Goal: Share content

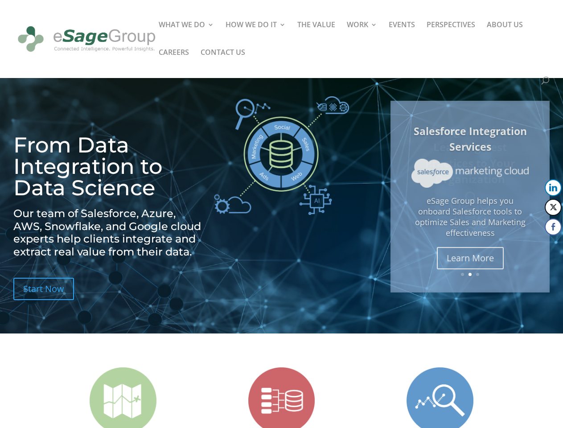
click at [281, 214] on img at bounding box center [281, 155] width 135 height 119
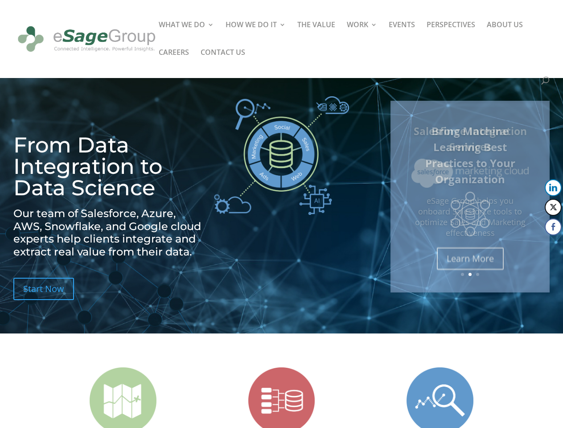
click at [281, 214] on img at bounding box center [281, 155] width 135 height 119
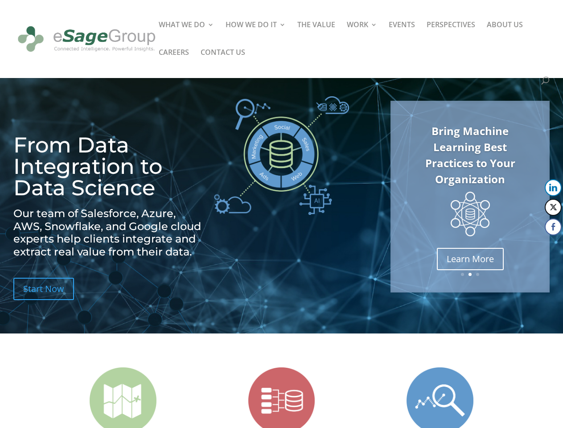
click at [470, 197] on p "eSage Group helps you onboard Salesforce tools to optimize Sales and Marketing …" at bounding box center [470, 217] width 118 height 42
click at [391, 197] on link "Previous" at bounding box center [391, 196] width 21 height 21
click at [553, 188] on button "LinkedIn" at bounding box center [553, 187] width 17 height 17
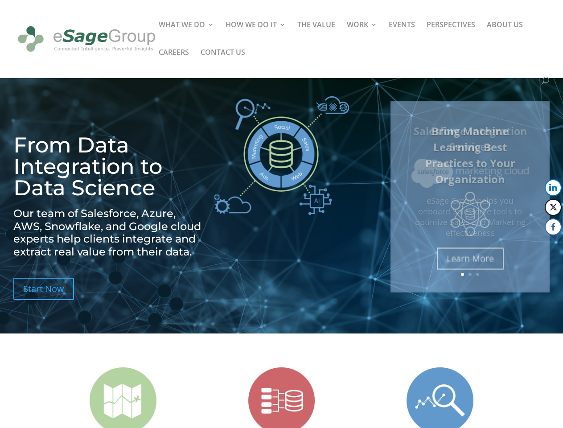
click at [553, 207] on button "Twitter" at bounding box center [553, 207] width 17 height 17
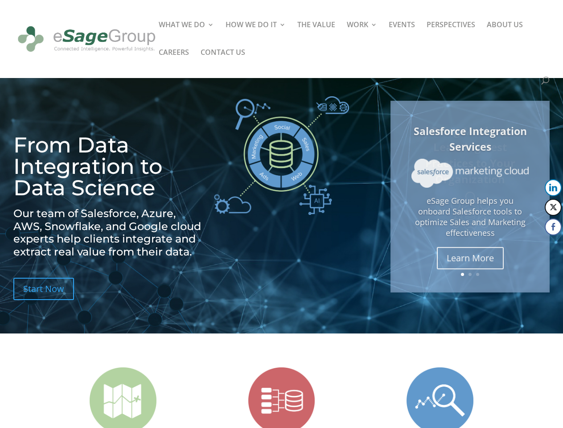
click at [553, 227] on button "Facebook" at bounding box center [553, 226] width 17 height 17
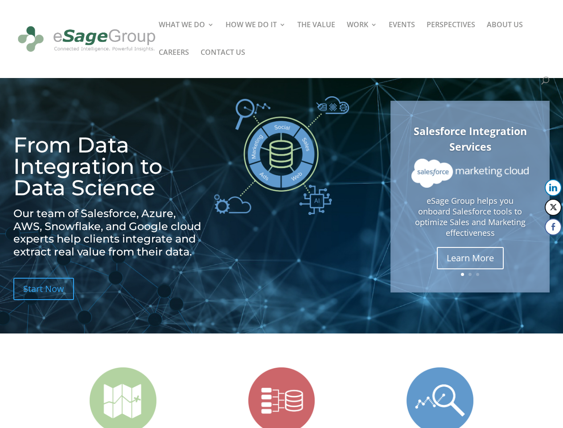
click at [536, 245] on span at bounding box center [536, 244] width 11 height 11
